Goal: Task Accomplishment & Management: Find specific page/section

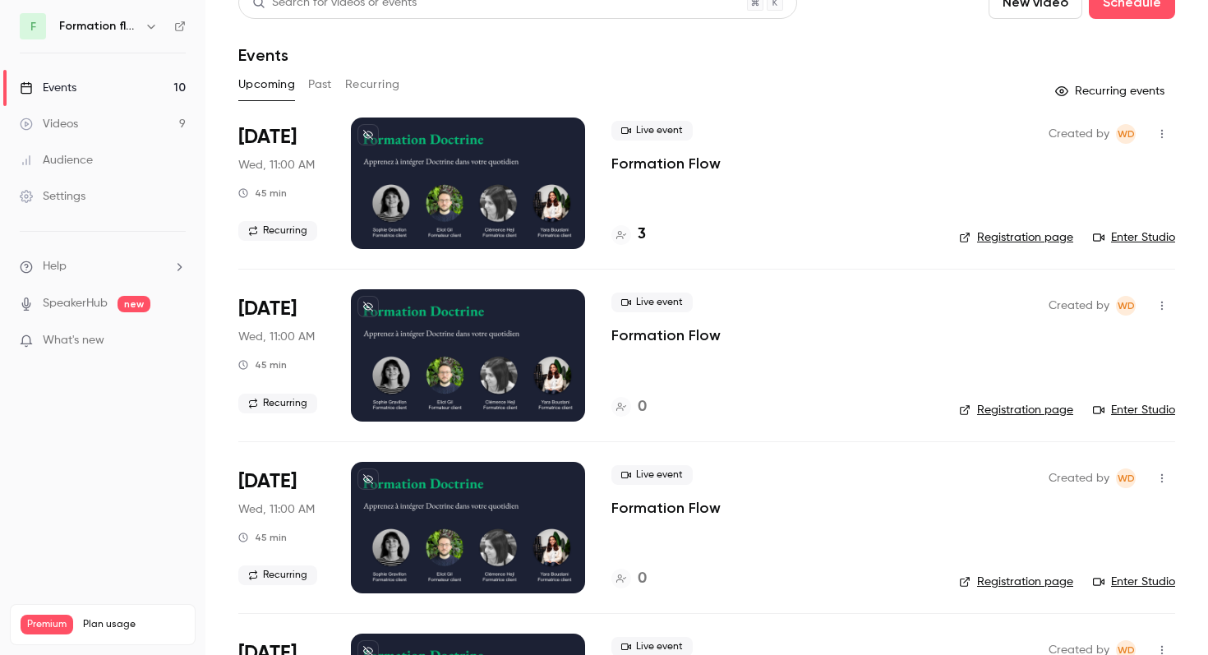
scroll to position [28, 0]
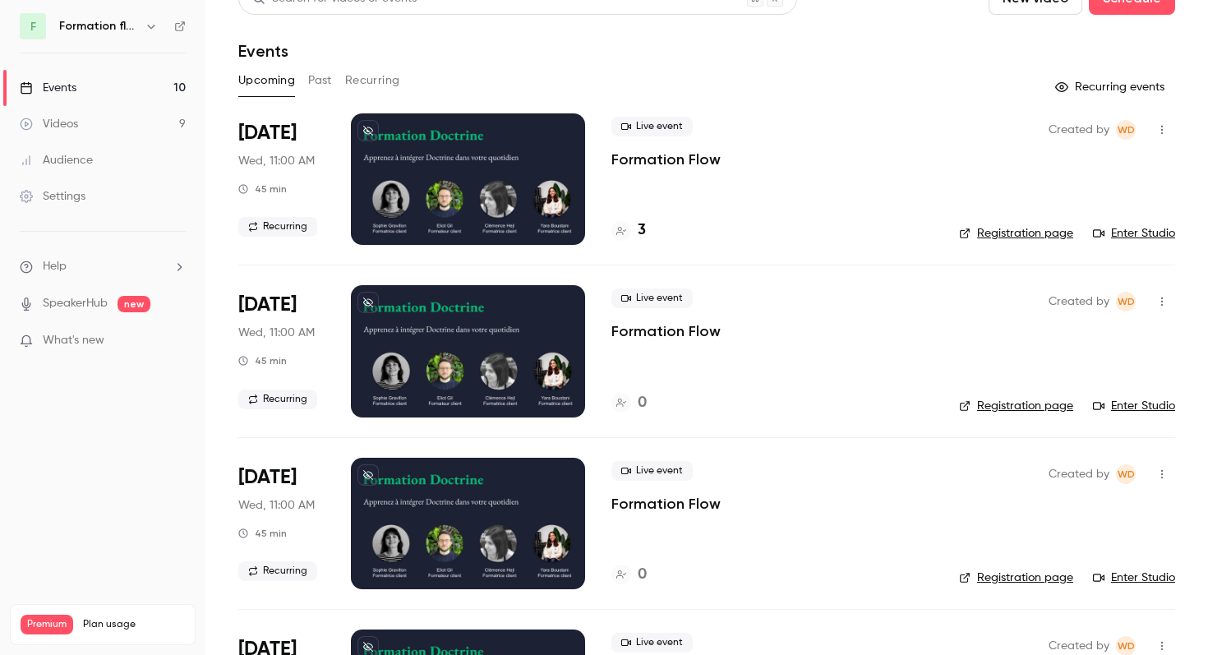
click at [118, 30] on h6 "Formation flow" at bounding box center [98, 26] width 79 height 16
click at [166, 18] on div "F Formation flow" at bounding box center [103, 26] width 166 height 26
click at [152, 18] on button "button" at bounding box center [151, 26] width 20 height 20
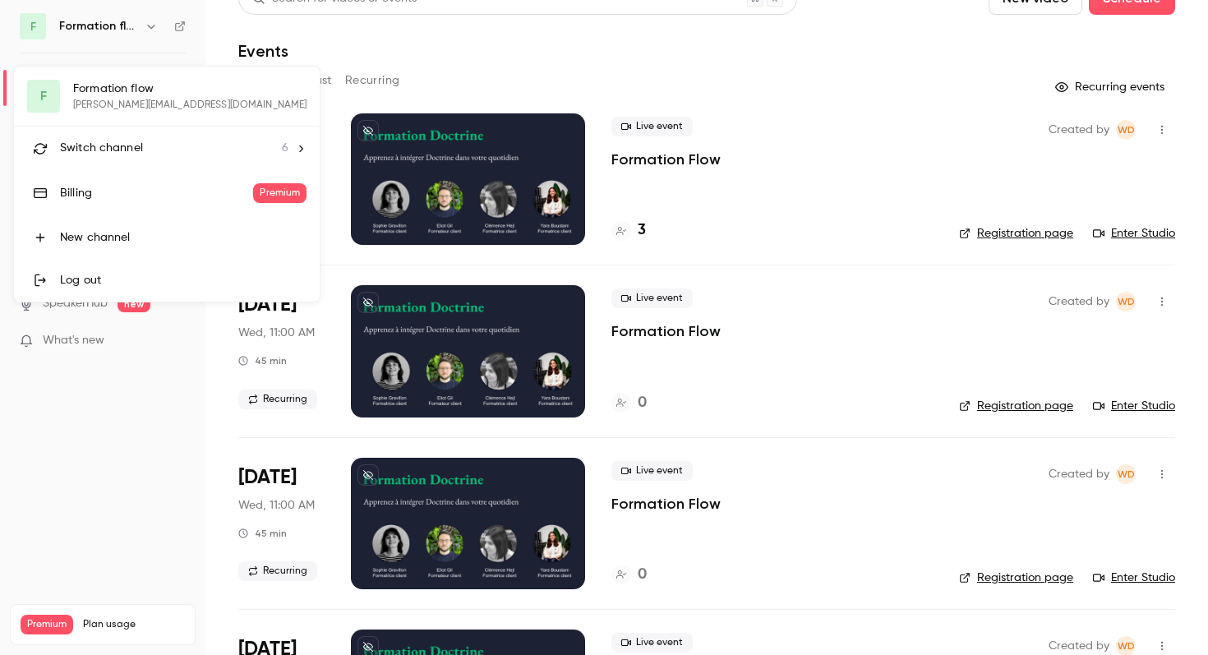
click at [109, 151] on span "Switch channel" at bounding box center [101, 148] width 83 height 17
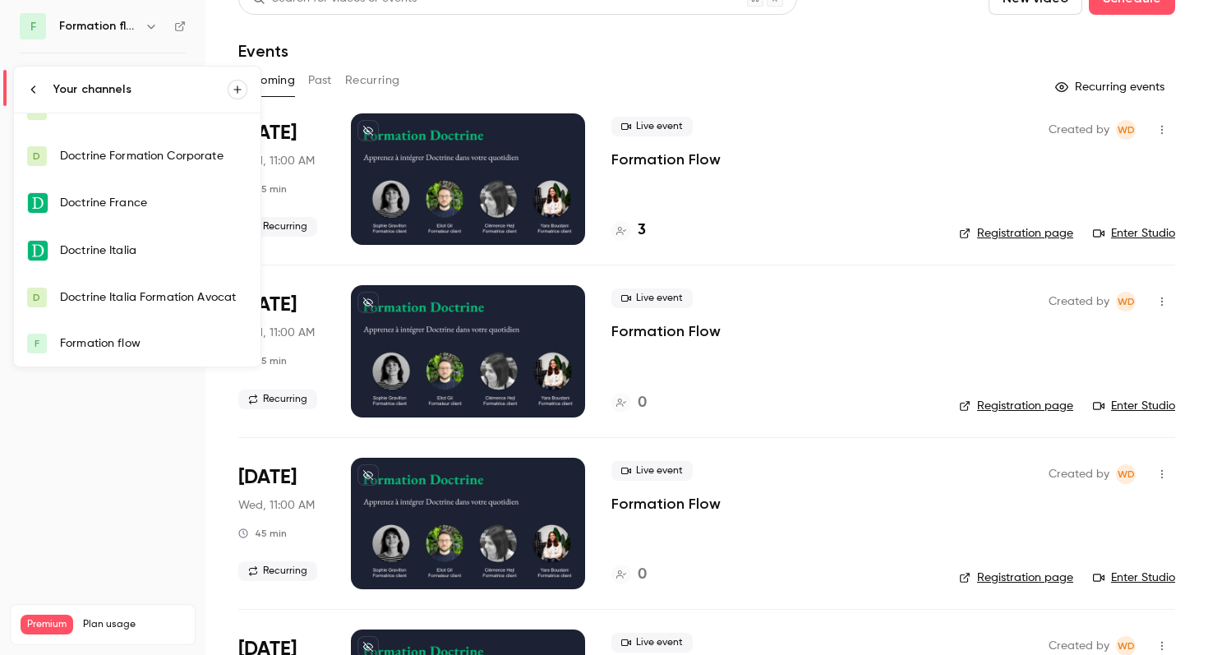
scroll to position [0, 0]
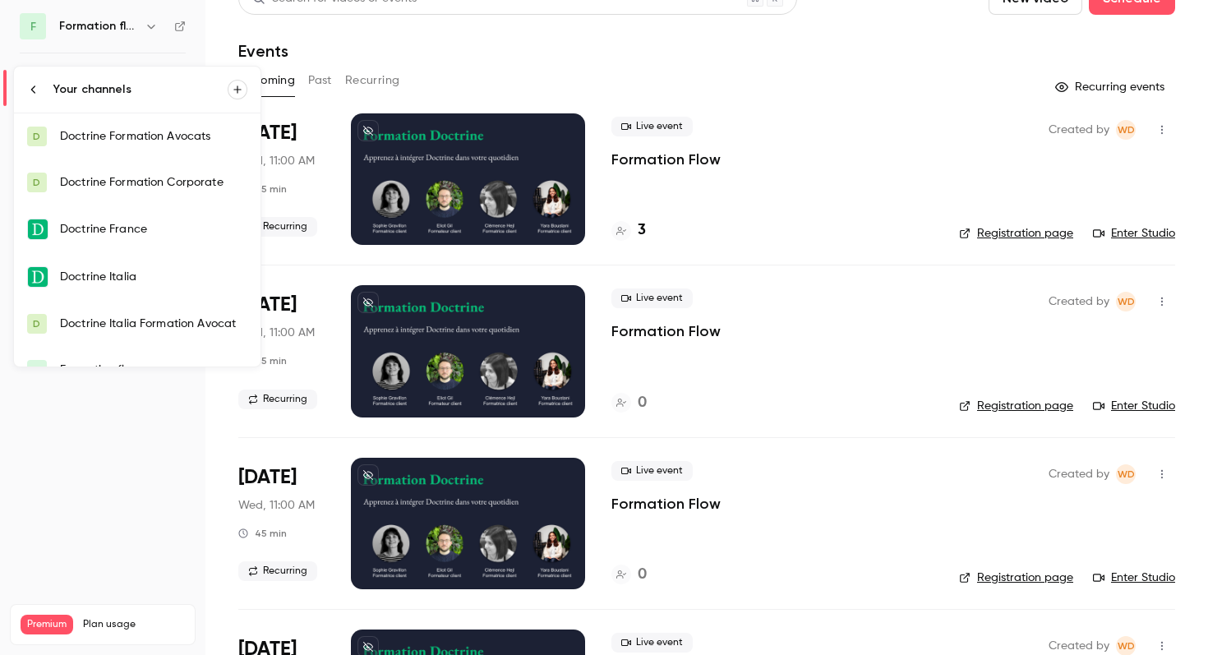
click at [109, 140] on div "Doctrine Formation Avocats" at bounding box center [153, 136] width 187 height 16
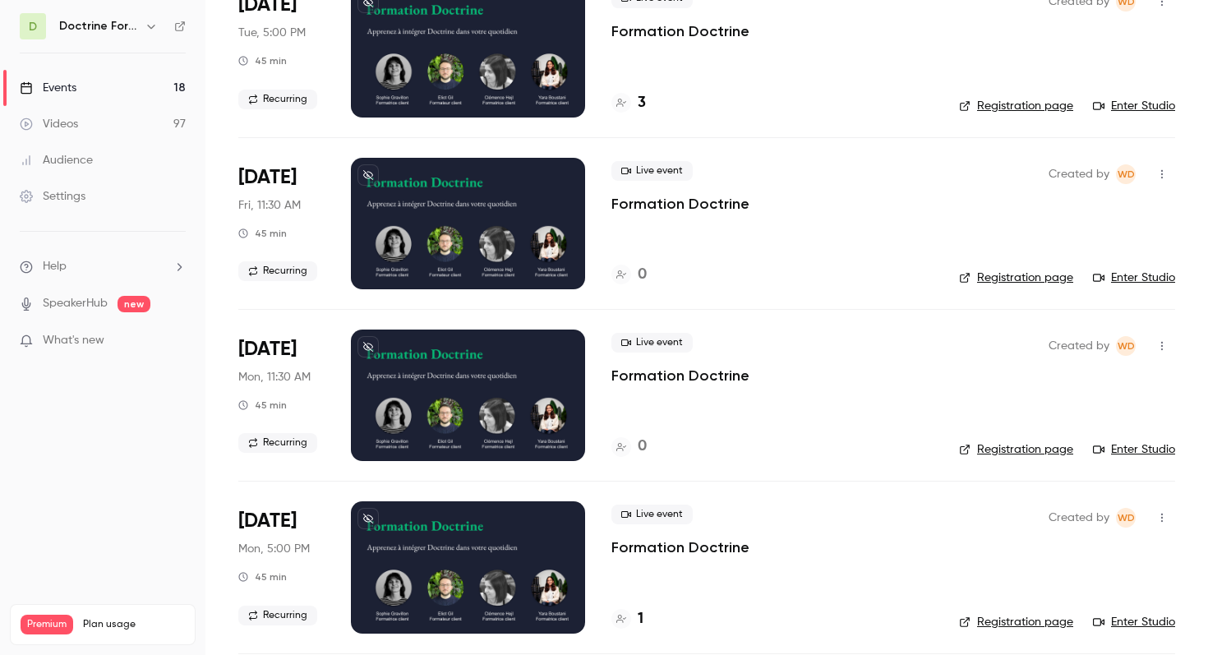
scroll to position [846, 0]
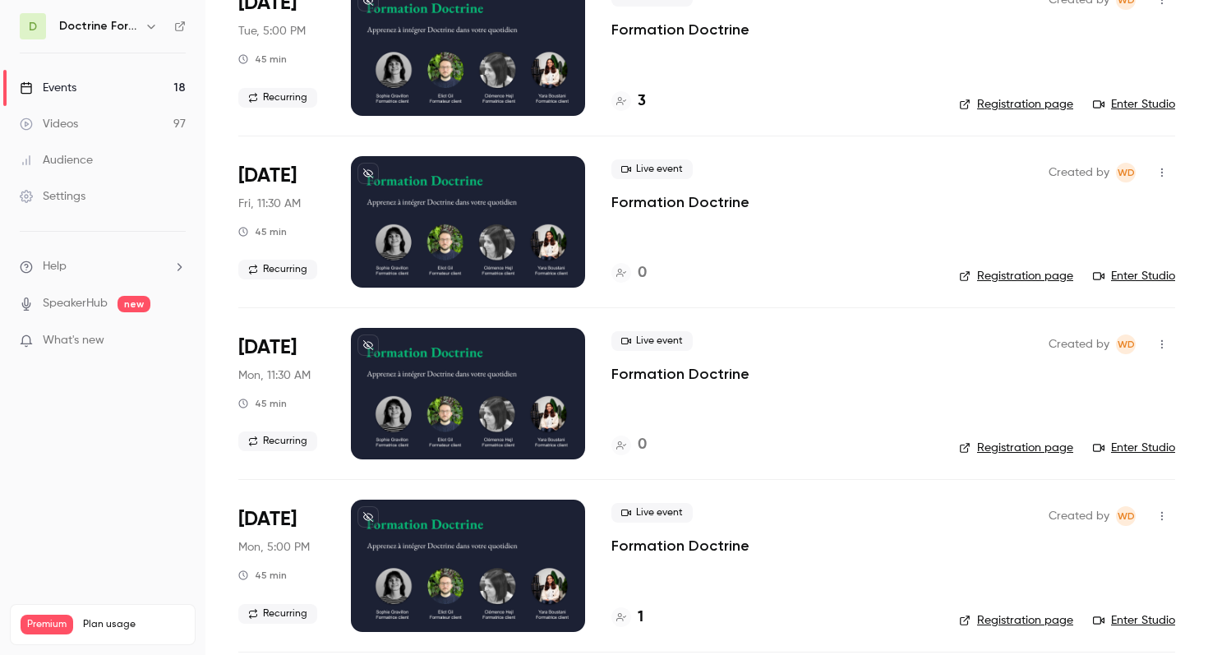
click at [1027, 446] on link "Registration page" at bounding box center [1016, 448] width 114 height 16
click at [1023, 445] on link "Registration page" at bounding box center [1016, 448] width 114 height 16
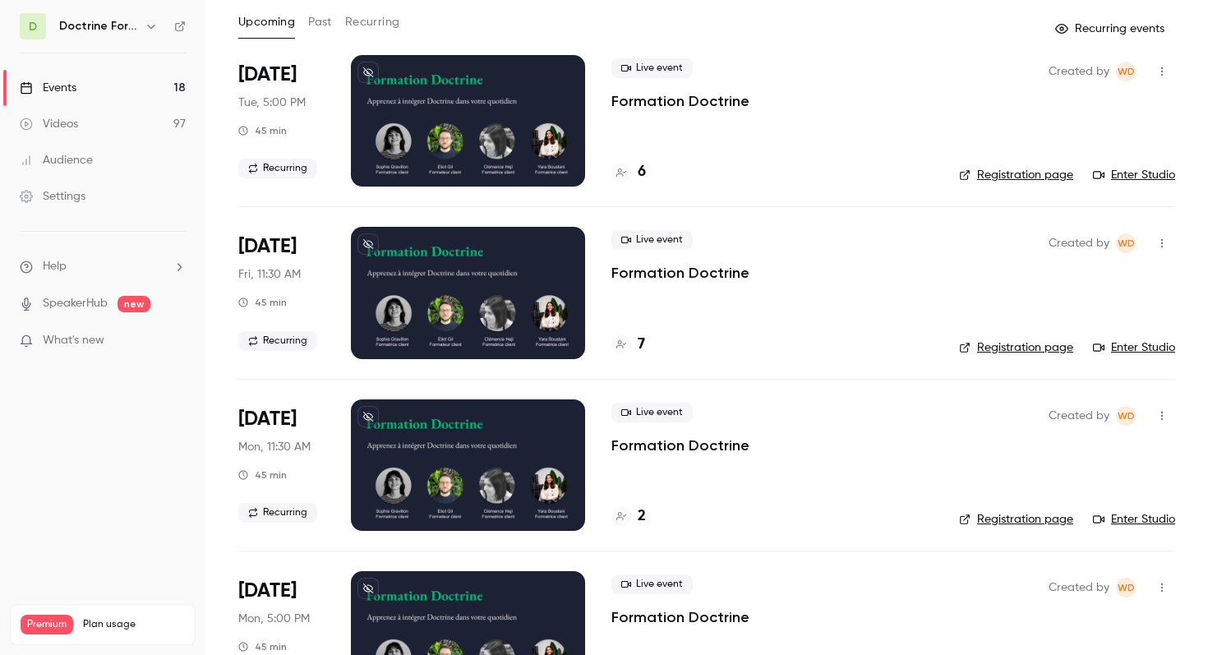
scroll to position [0, 0]
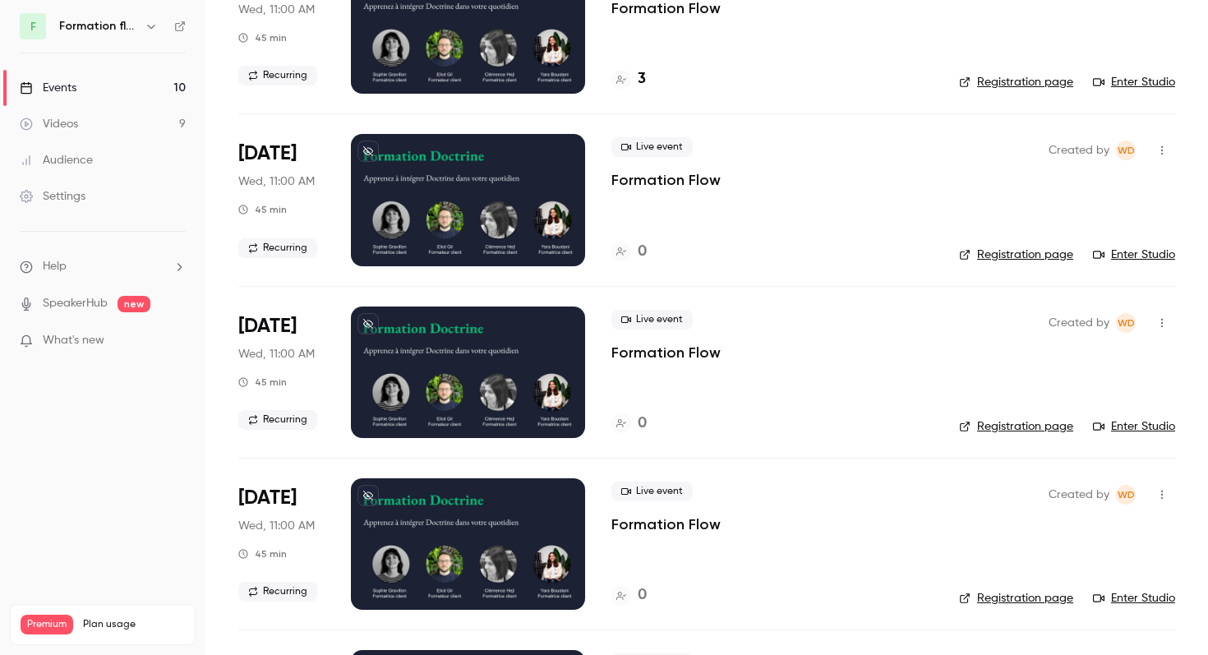
scroll to position [155, 0]
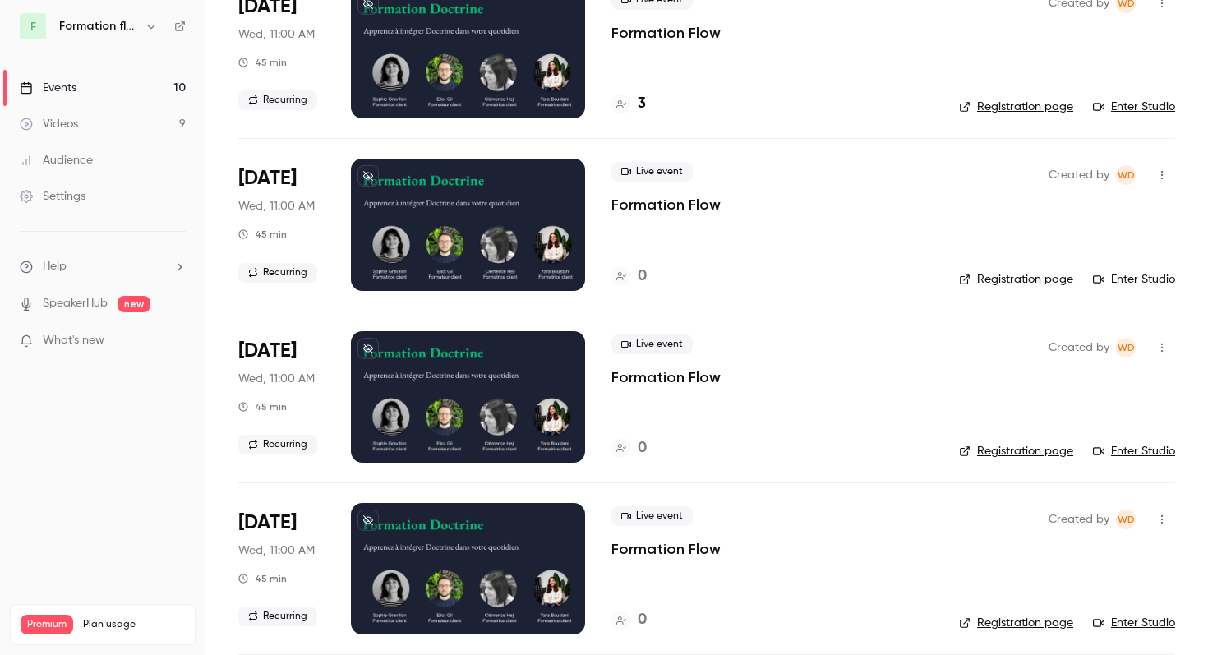
click at [1000, 276] on link "Registration page" at bounding box center [1016, 279] width 114 height 16
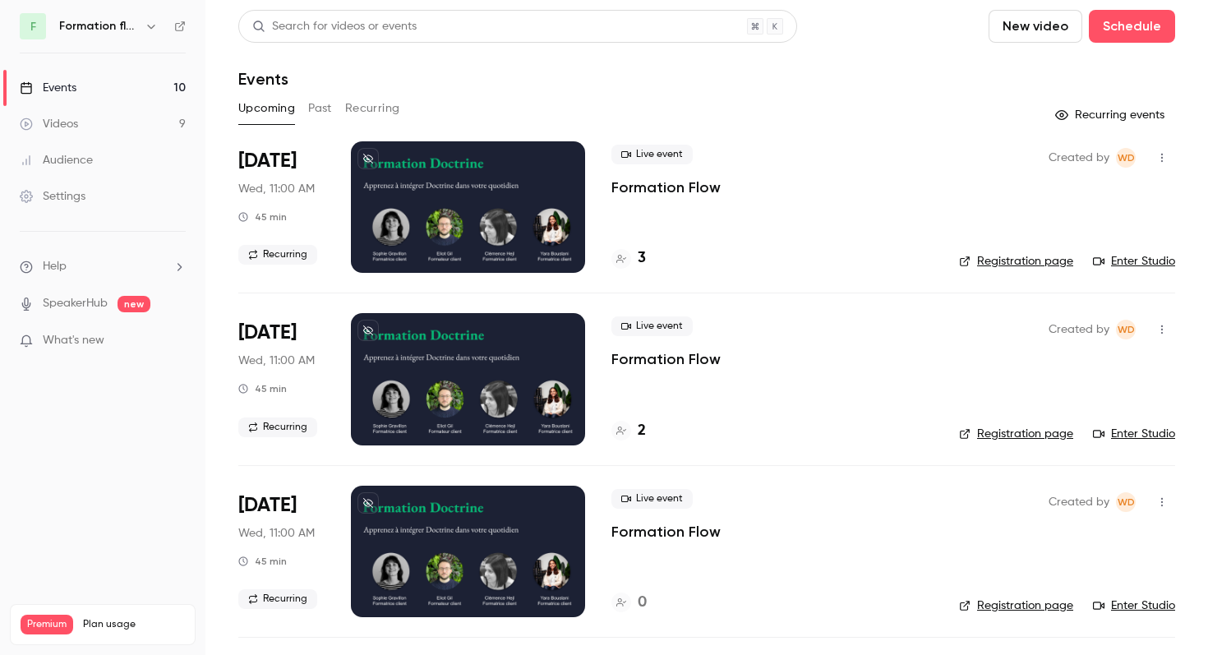
click at [988, 257] on link "Registration page" at bounding box center [1016, 261] width 114 height 16
